Goal: Task Accomplishment & Management: Manage account settings

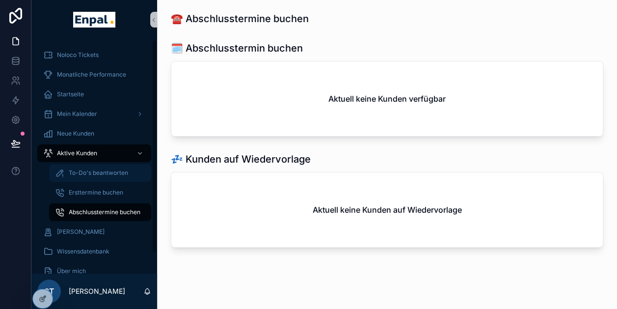
scroll to position [31, 0]
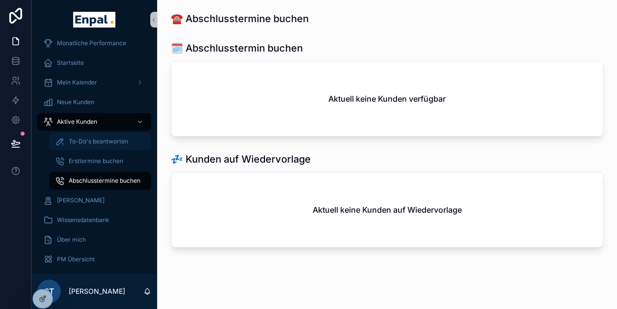
click at [93, 143] on span "To-Do's beantworten" at bounding box center [98, 141] width 59 height 8
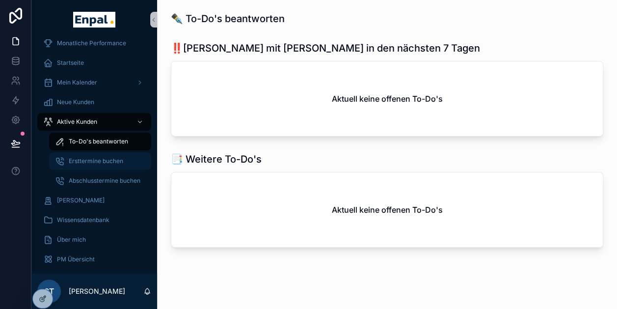
click at [96, 156] on div "Ersttermine buchen" at bounding box center [100, 161] width 90 height 16
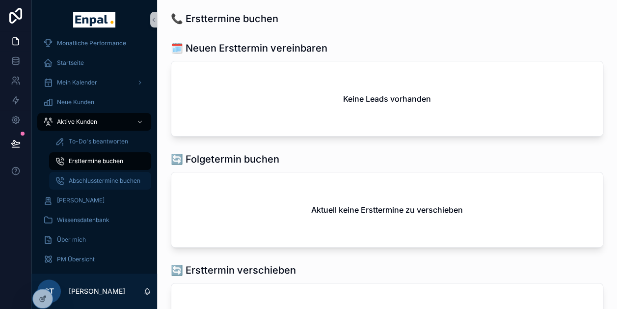
click at [99, 179] on span "Abschlusstermine buchen" at bounding box center [105, 181] width 72 height 8
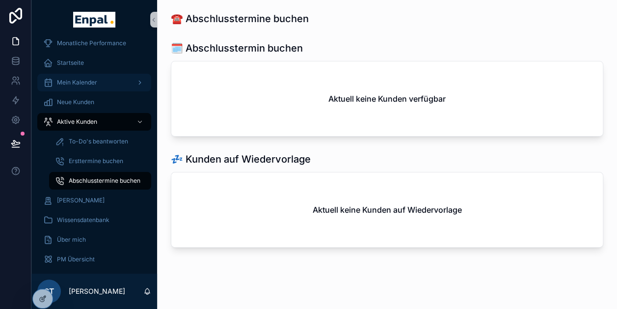
click at [73, 86] on span "Mein Kalender" at bounding box center [77, 83] width 40 height 8
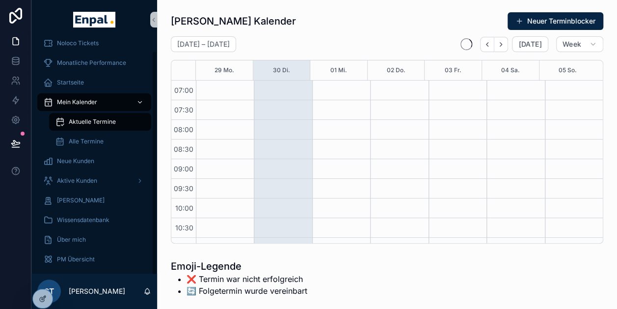
scroll to position [275, 0]
click at [78, 178] on span "Aktive Kunden" at bounding box center [77, 181] width 40 height 8
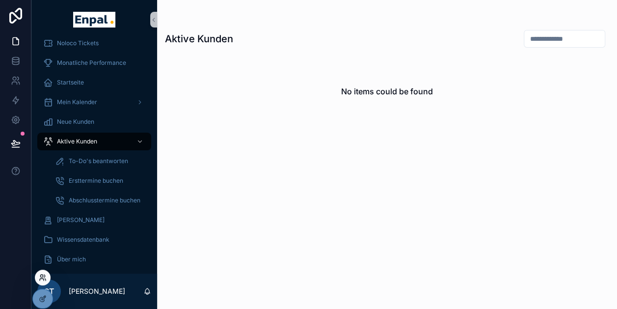
click at [43, 273] on div at bounding box center [43, 278] width 16 height 16
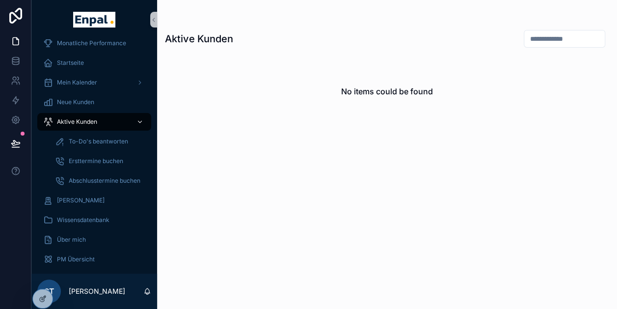
click at [140, 120] on icon "scrollable content" at bounding box center [139, 121] width 7 height 7
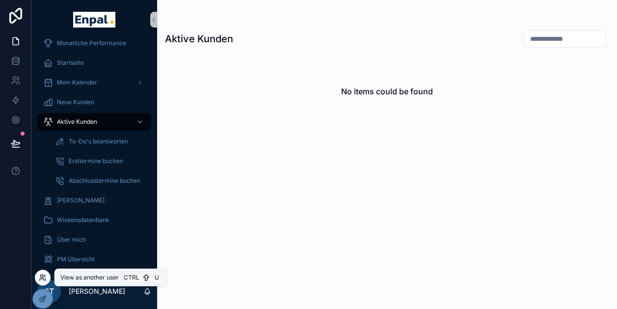
click at [42, 278] on icon at bounding box center [42, 279] width 4 height 2
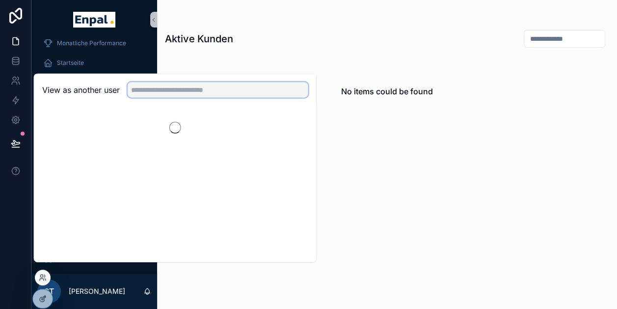
click at [217, 90] on input "text" at bounding box center [218, 90] width 181 height 16
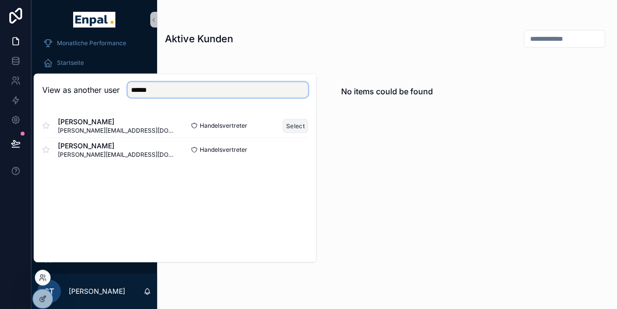
type input "******"
click at [297, 133] on button "Select" at bounding box center [296, 125] width 26 height 14
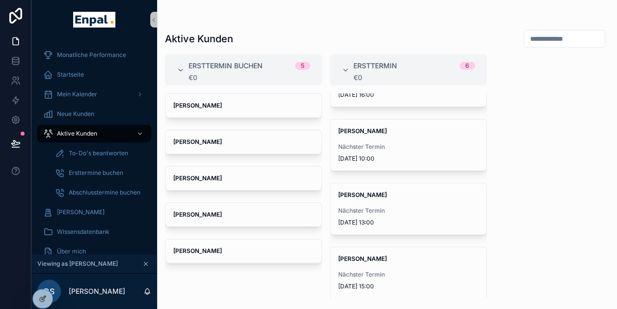
scroll to position [19, 0]
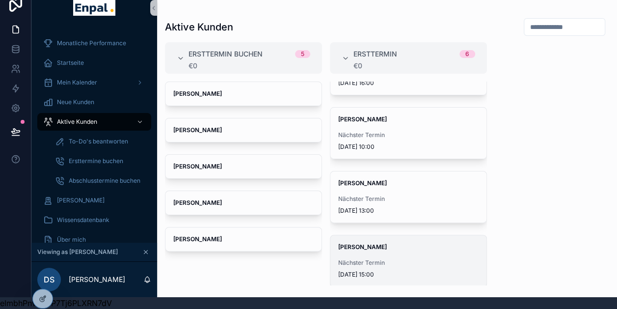
click at [366, 245] on div "[PERSON_NAME] Nächster Termin [DATE] 15:00" at bounding box center [408, 260] width 156 height 51
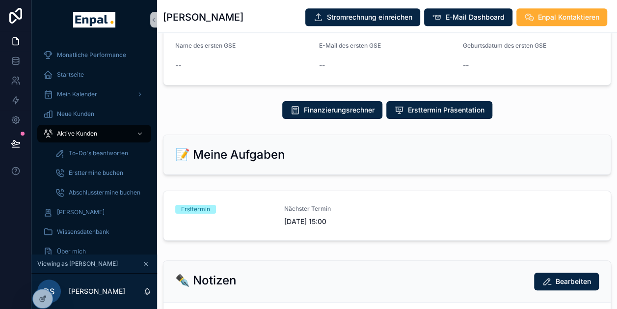
scroll to position [473, 0]
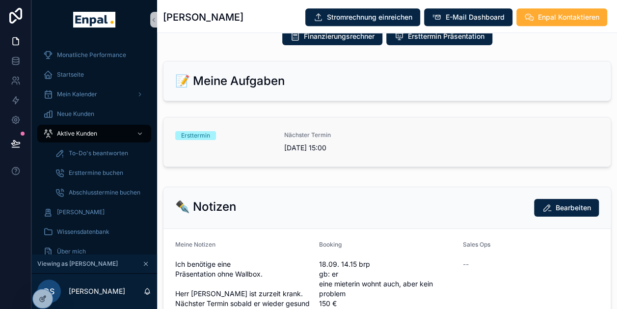
click at [201, 126] on link "Ersttermin Nächster Termin [DATE] 15:00" at bounding box center [386, 141] width 447 height 49
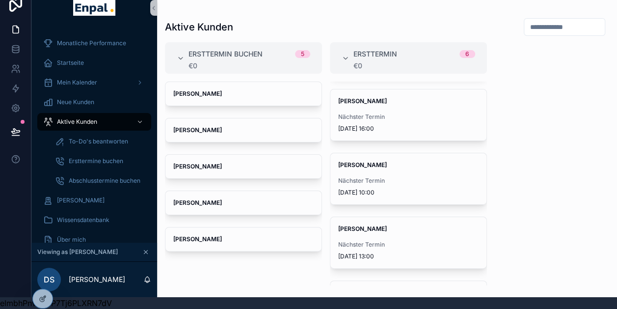
scroll to position [166, 0]
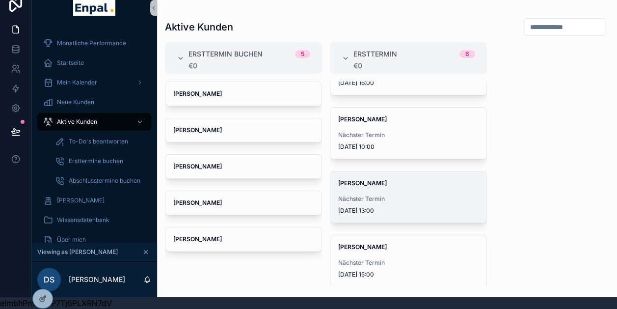
click at [395, 185] on div "[PERSON_NAME] Nächster Termin [DATE] 13:00" at bounding box center [408, 196] width 156 height 51
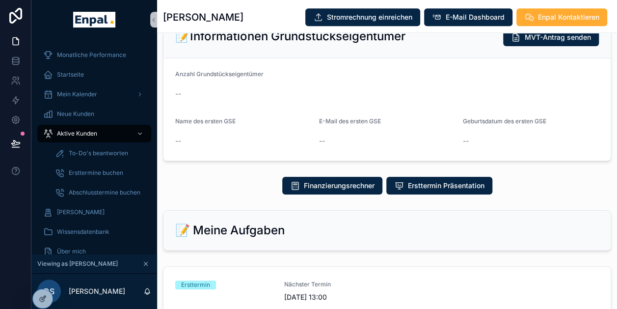
scroll to position [438, 0]
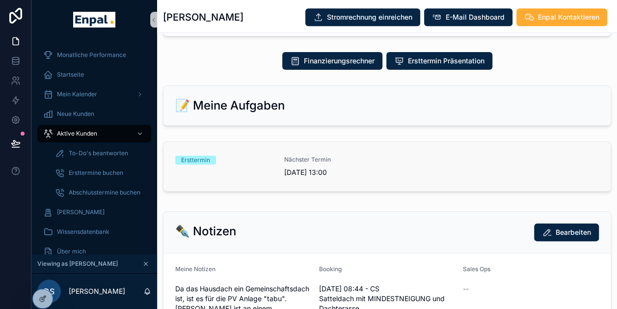
click at [300, 163] on span "Nächster Termin" at bounding box center [332, 160] width 97 height 8
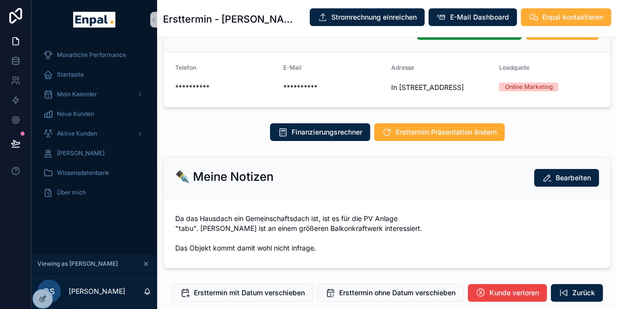
scroll to position [177, 0]
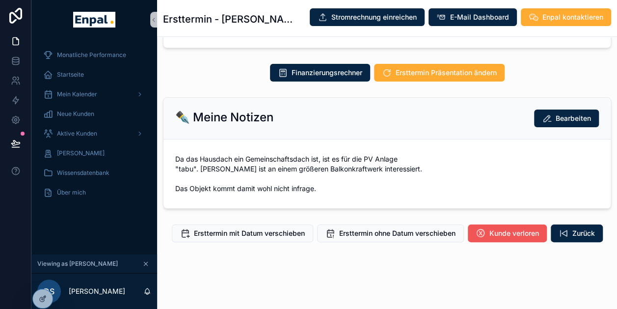
click at [506, 237] on span "Kunde verloren" at bounding box center [514, 233] width 50 height 10
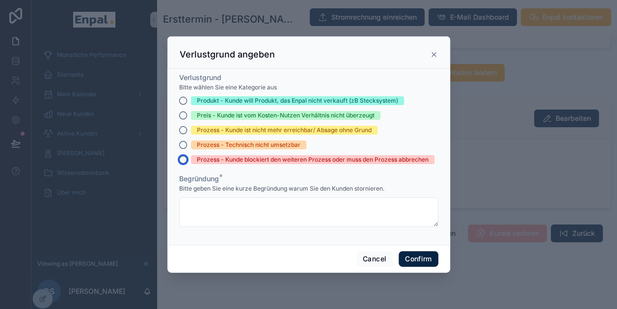
click at [179, 163] on button "Prozess - Kunde blockiert den weiteren Prozess oder muss den Prozess abbrechen" at bounding box center [183, 160] width 8 height 8
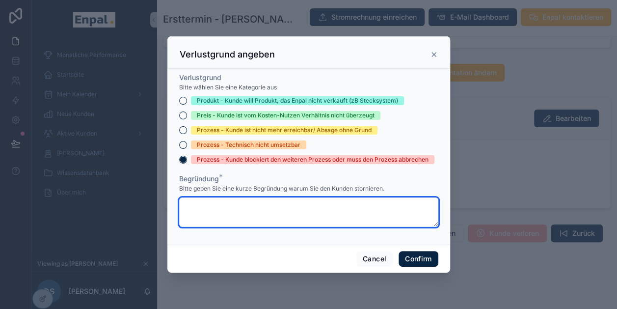
click at [256, 215] on textarea at bounding box center [308, 211] width 259 height 29
type textarea "**********"
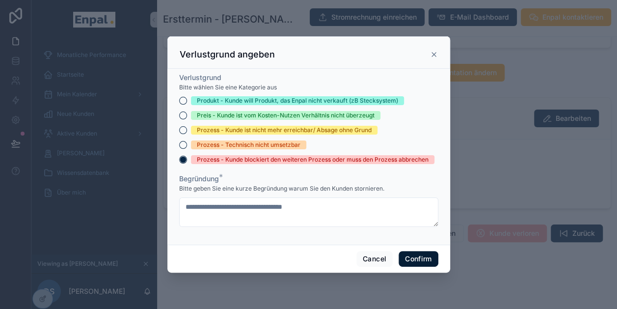
click at [421, 260] on button "Confirm" at bounding box center [418, 259] width 39 height 16
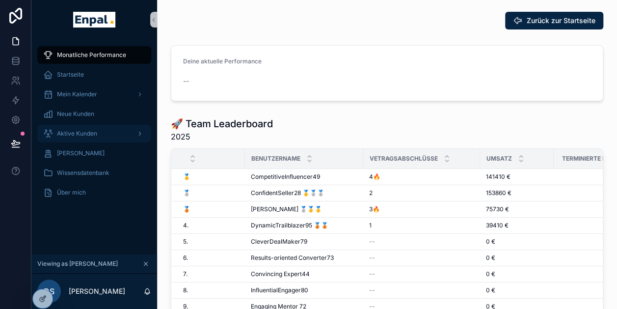
click at [76, 136] on span "Aktive Kunden" at bounding box center [77, 134] width 40 height 8
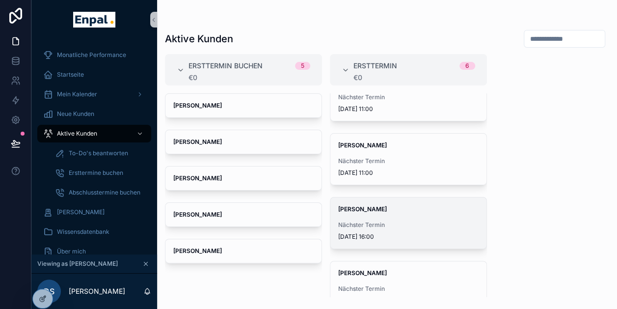
scroll to position [25, 0]
click at [386, 219] on div "[PERSON_NAME] Nächster Termin [DATE] 16:00" at bounding box center [408, 222] width 156 height 51
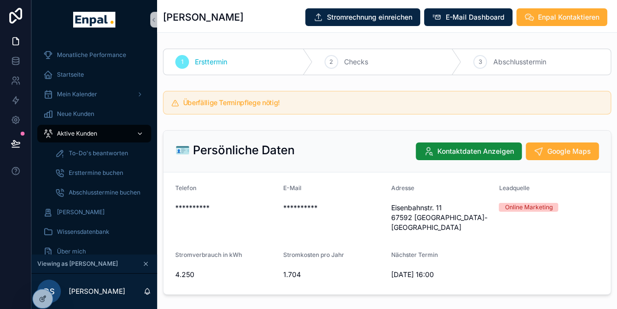
click at [84, 130] on span "Aktive Kunden" at bounding box center [77, 134] width 40 height 8
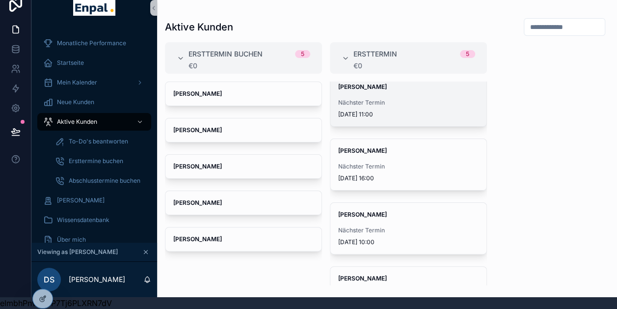
scroll to position [102, 0]
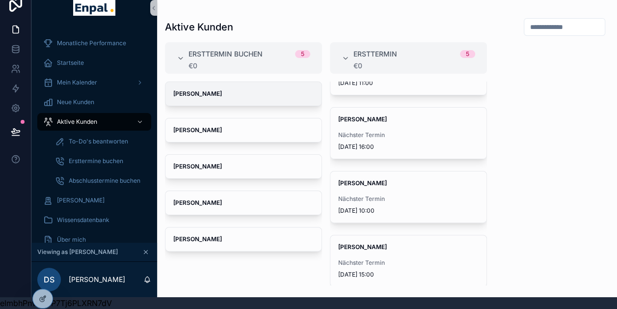
click at [200, 90] on div "[PERSON_NAME]" at bounding box center [243, 94] width 156 height 24
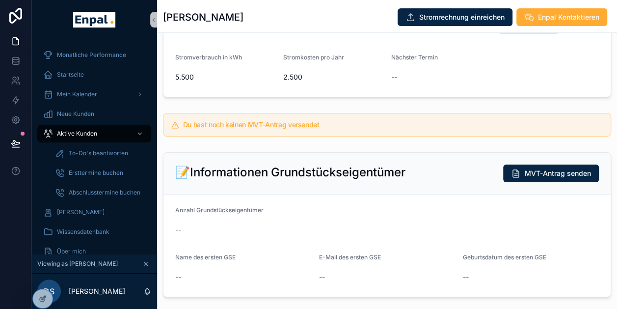
scroll to position [73, 0]
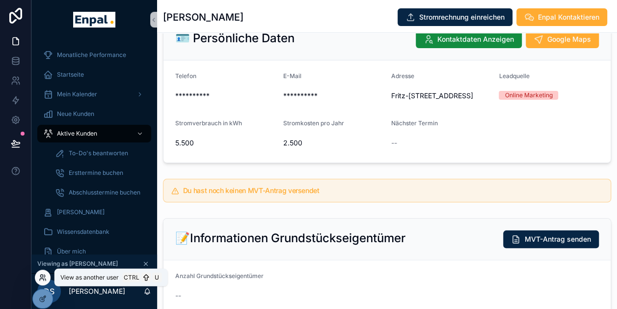
click at [45, 276] on icon at bounding box center [44, 275] width 1 height 2
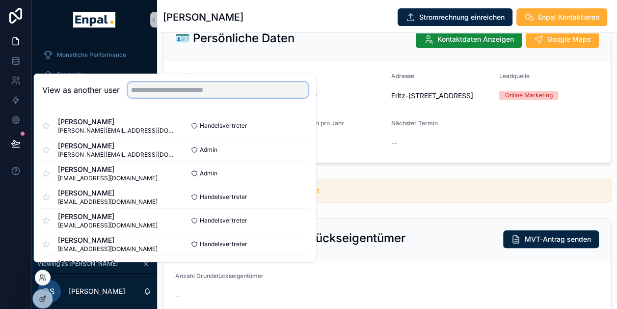
click at [183, 98] on input "text" at bounding box center [218, 90] width 181 height 16
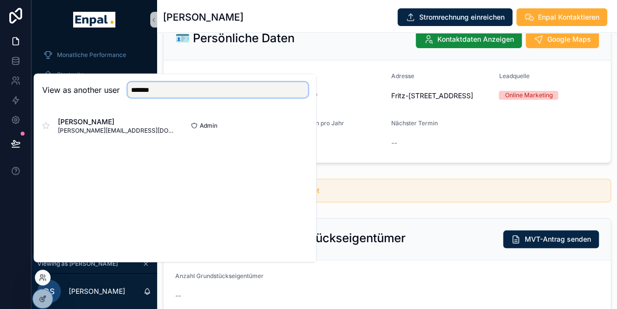
type input "*******"
click at [111, 174] on div "View as another user ******* [PERSON_NAME] [PERSON_NAME][EMAIL_ADDRESS][DOMAIN_…" at bounding box center [175, 168] width 283 height 189
click at [298, 133] on button "Select" at bounding box center [296, 125] width 26 height 14
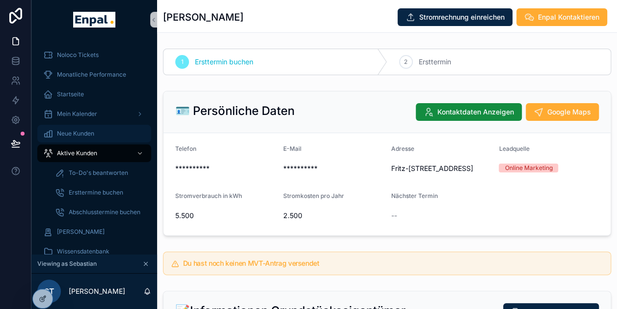
click at [92, 129] on div "Neue Kunden" at bounding box center [94, 134] width 102 height 16
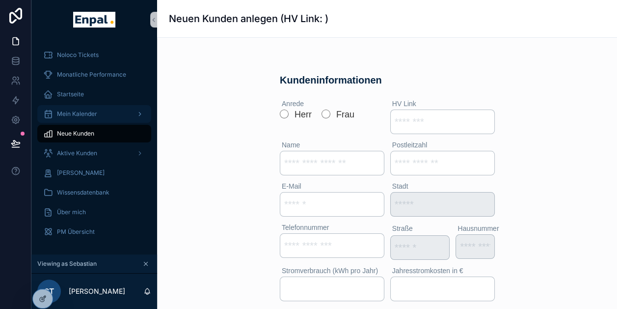
click at [83, 117] on span "Mein Kalender" at bounding box center [77, 114] width 40 height 8
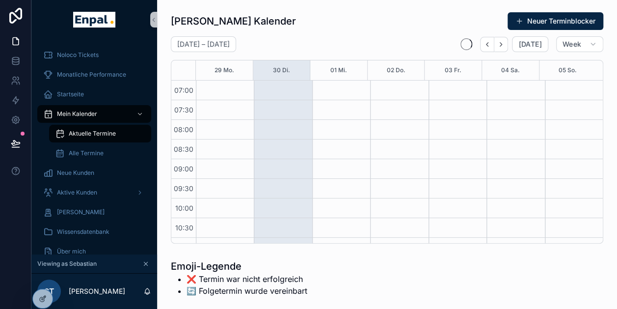
scroll to position [275, 0]
click at [88, 134] on span "Aktuelle Termine" at bounding box center [92, 134] width 47 height 8
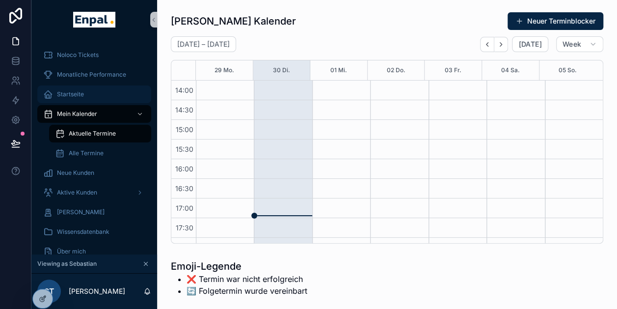
click at [71, 95] on span "Startseite" at bounding box center [70, 94] width 27 height 8
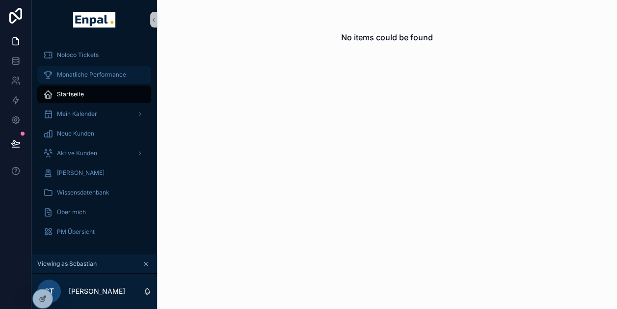
click at [85, 78] on span "Monatliche Performance" at bounding box center [91, 75] width 69 height 8
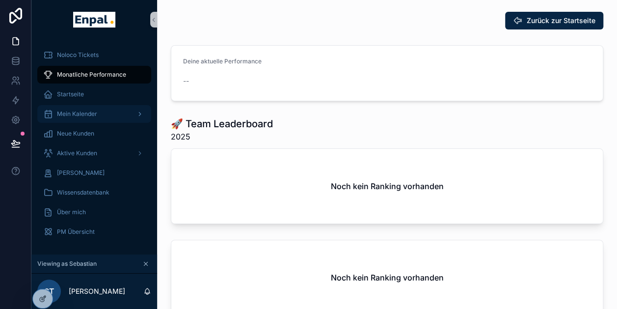
click at [74, 111] on span "Mein Kalender" at bounding box center [77, 114] width 40 height 8
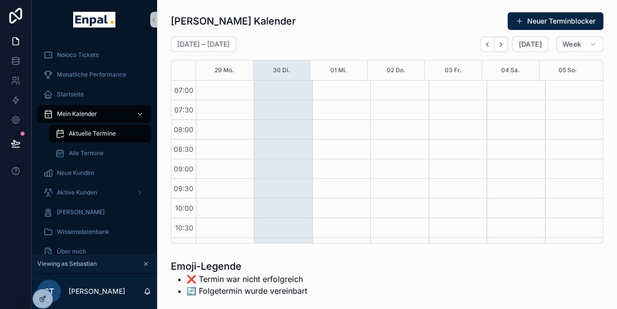
scroll to position [275, 0]
click at [87, 169] on span "Neue Kunden" at bounding box center [75, 173] width 37 height 8
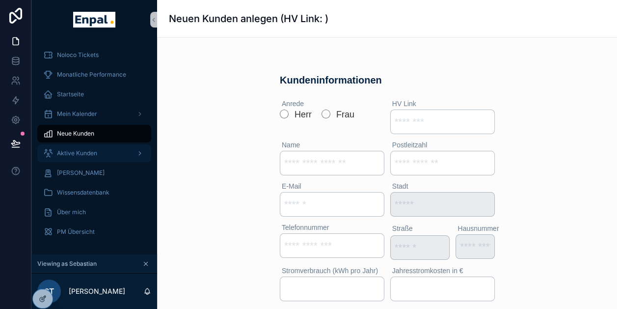
click at [77, 147] on div "Aktive Kunden" at bounding box center [94, 153] width 102 height 16
